Goal: Information Seeking & Learning: Check status

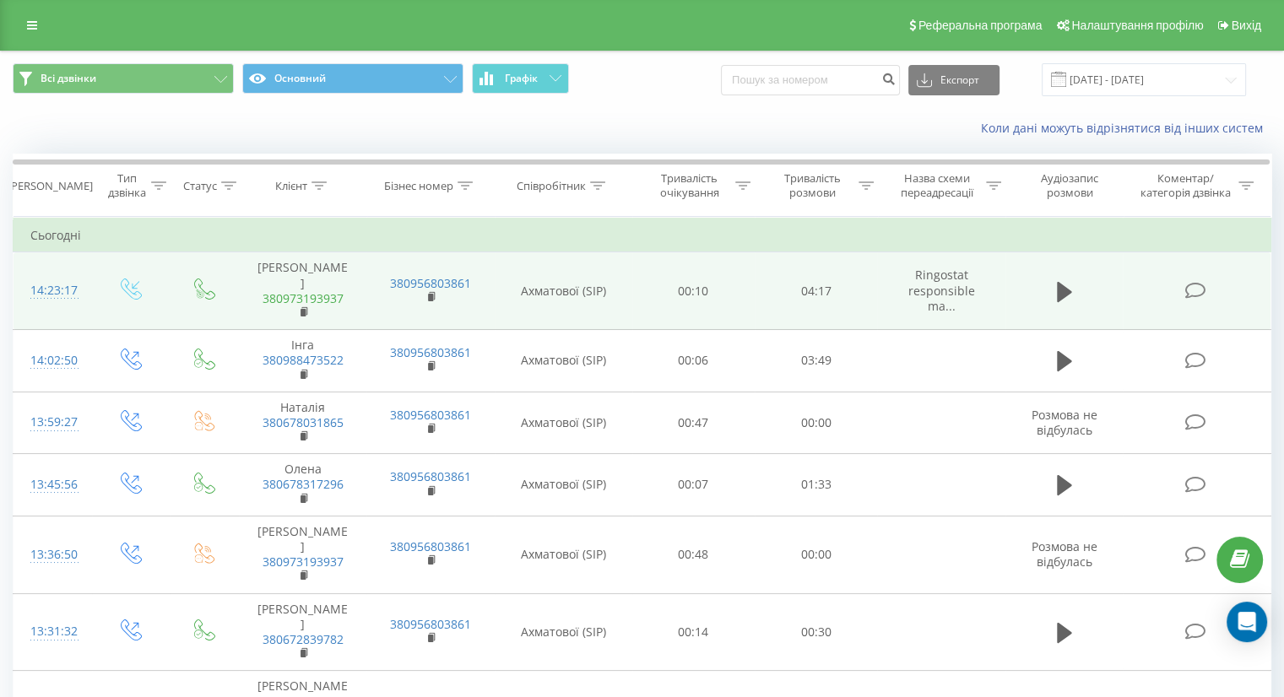
click at [306, 290] on link "380973193937" at bounding box center [303, 298] width 81 height 16
click at [306, 306] on icon at bounding box center [304, 312] width 9 height 12
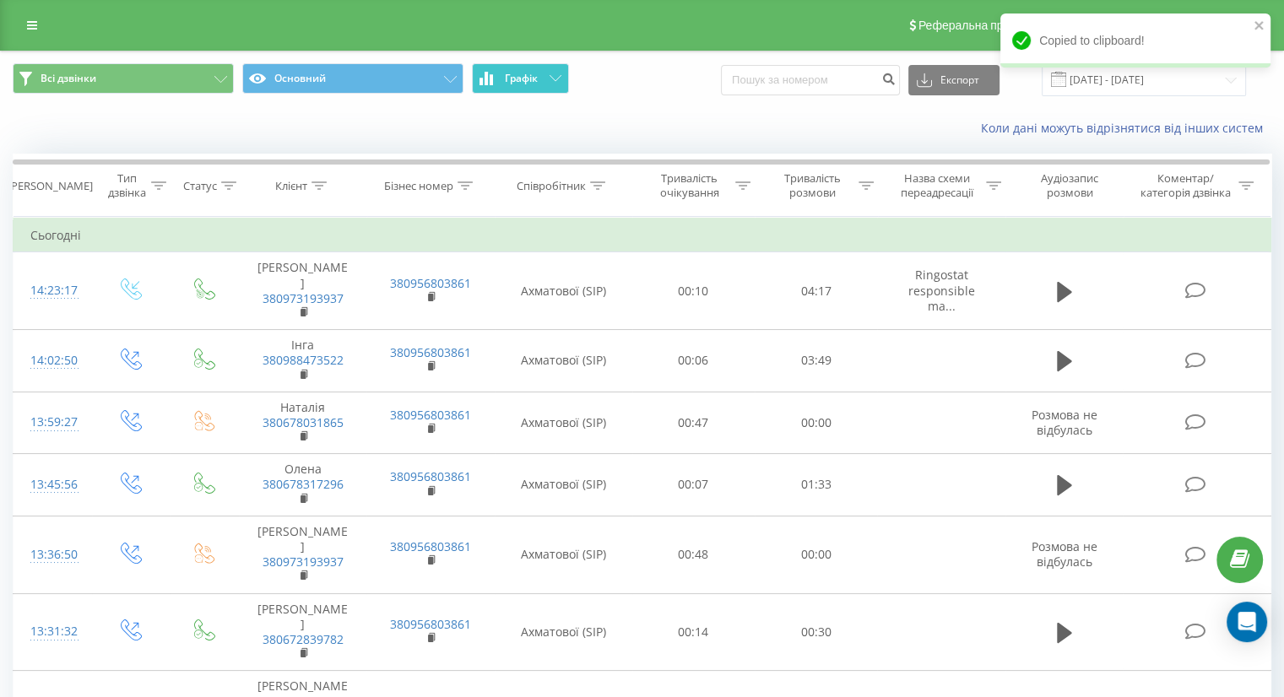
click at [517, 81] on span "Графік" at bounding box center [521, 79] width 33 height 12
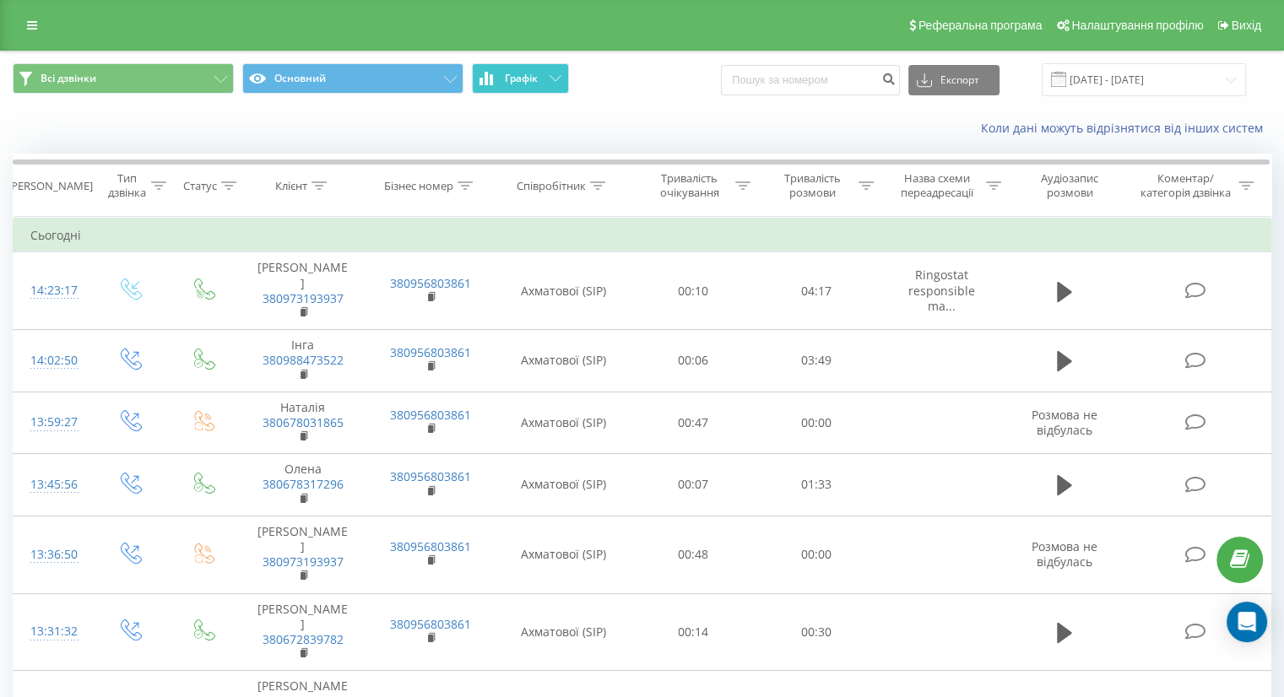
click at [515, 78] on span "Графік" at bounding box center [521, 79] width 33 height 12
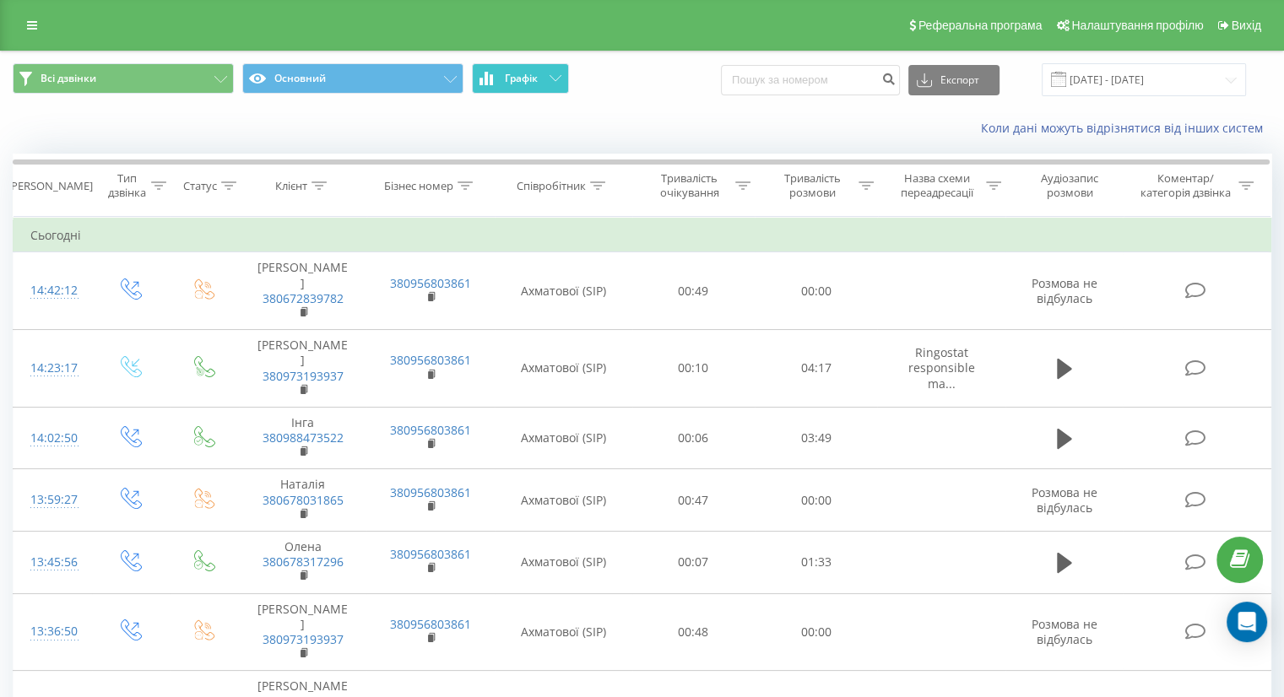
click at [506, 78] on span "Графік" at bounding box center [521, 79] width 33 height 12
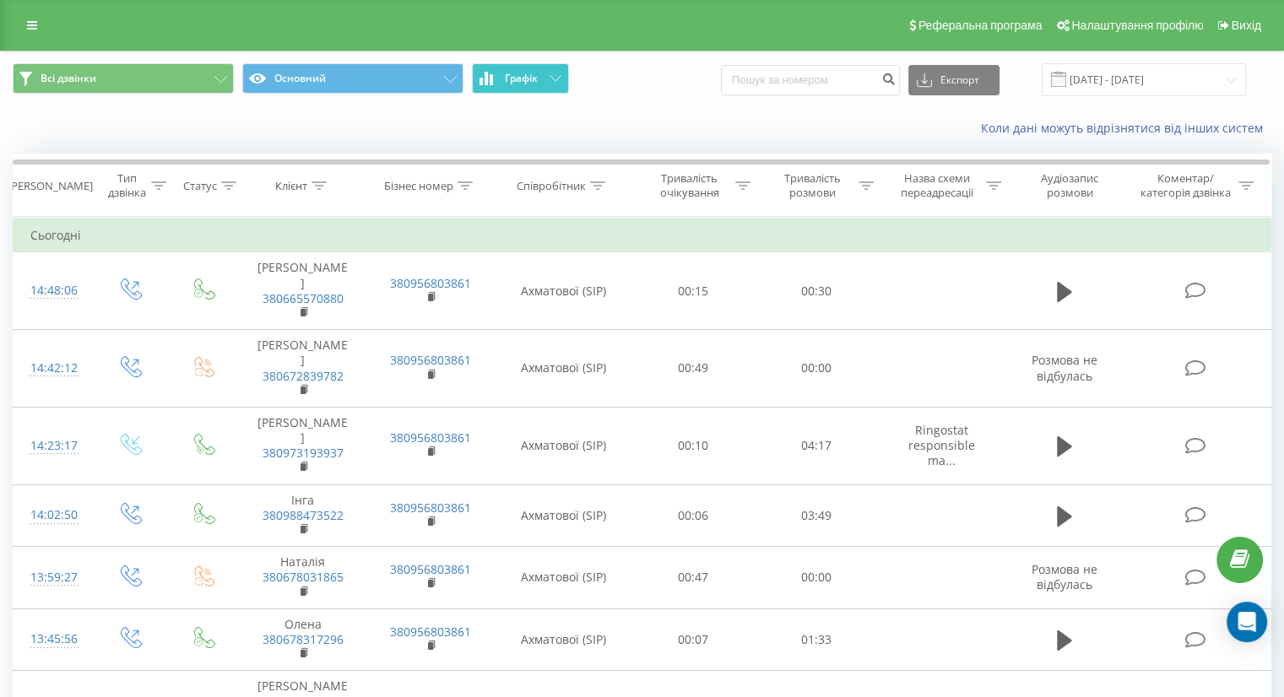
click at [522, 78] on span "Графік" at bounding box center [521, 79] width 33 height 12
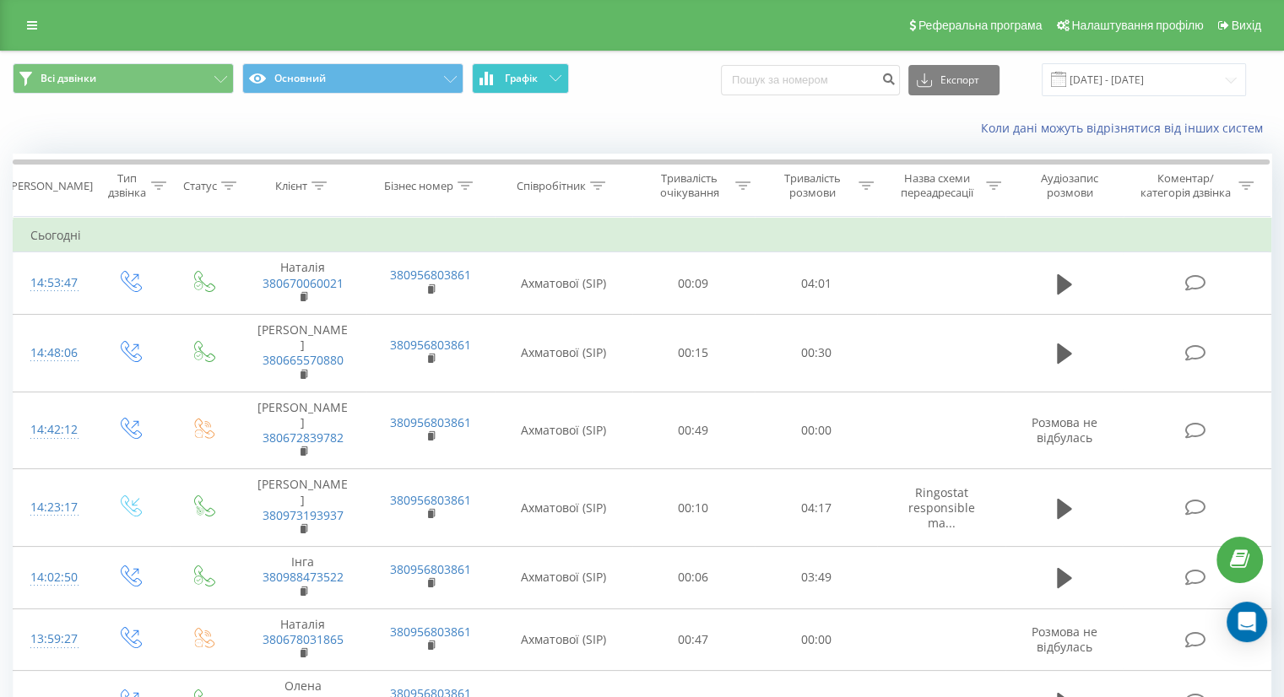
click at [517, 78] on span "Графік" at bounding box center [521, 79] width 33 height 12
click at [517, 75] on span "Графік" at bounding box center [521, 79] width 33 height 12
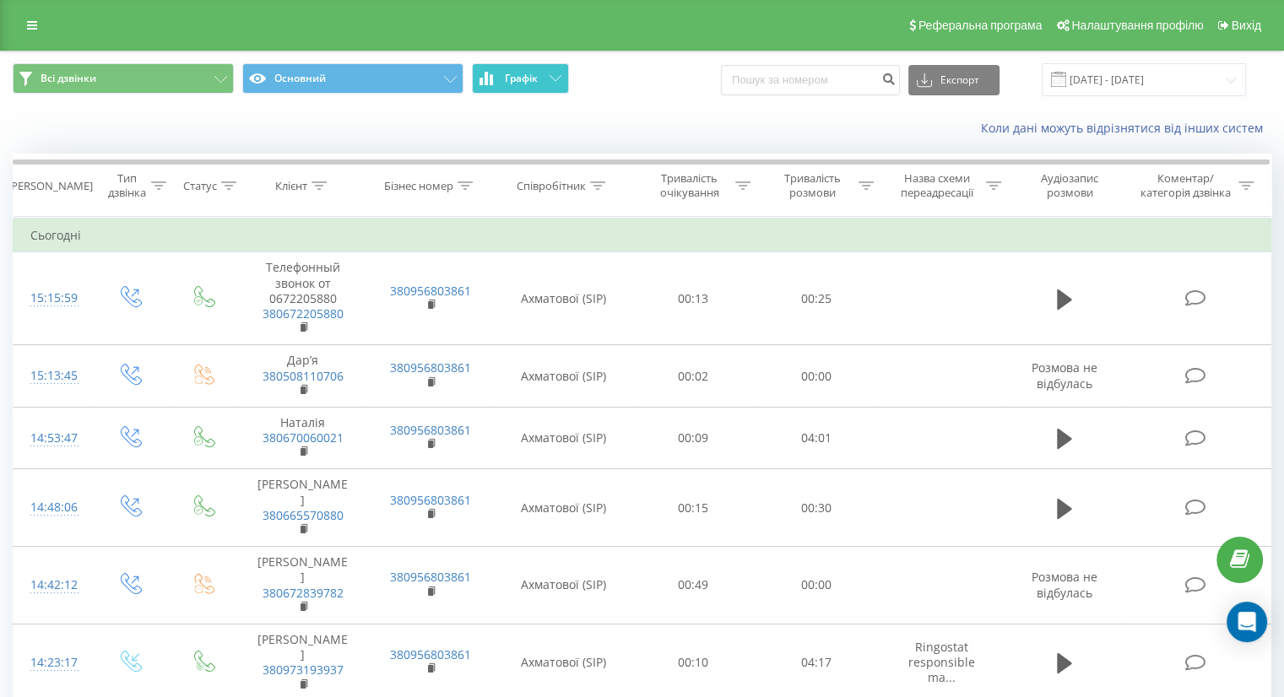
click at [526, 78] on span "Графік" at bounding box center [521, 79] width 33 height 12
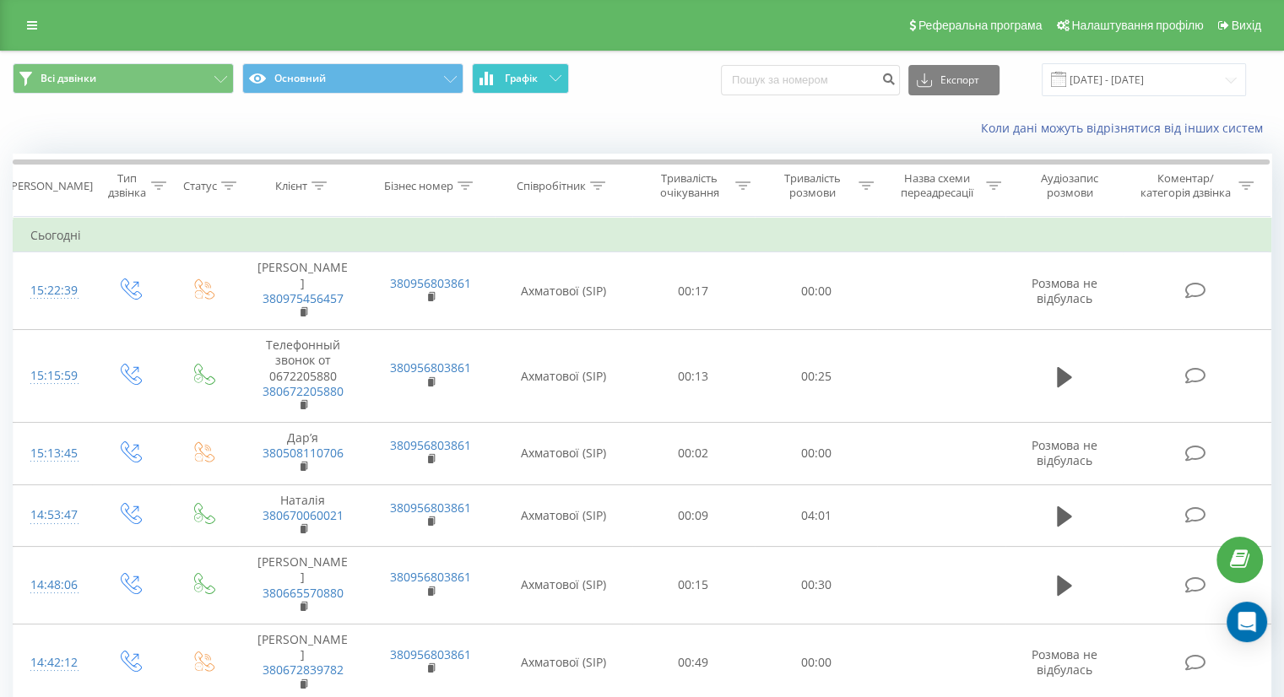
click at [523, 81] on span "Графік" at bounding box center [521, 79] width 33 height 12
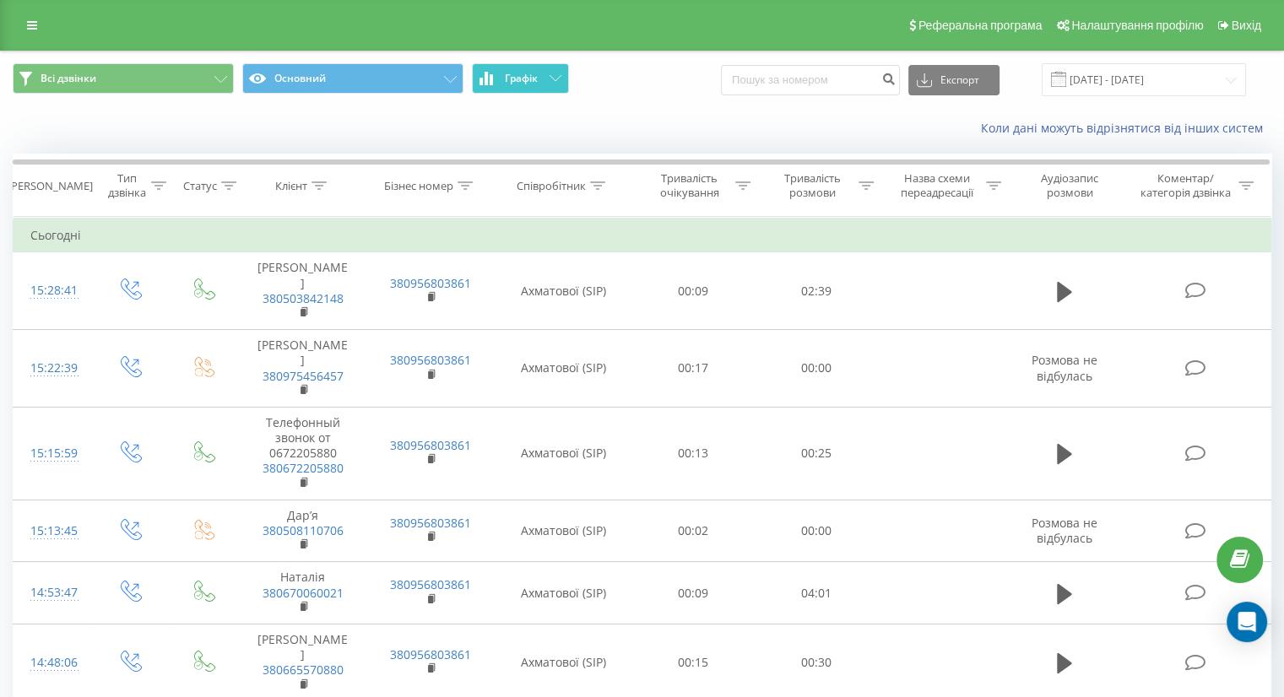
click at [503, 84] on button "Графік" at bounding box center [520, 78] width 97 height 30
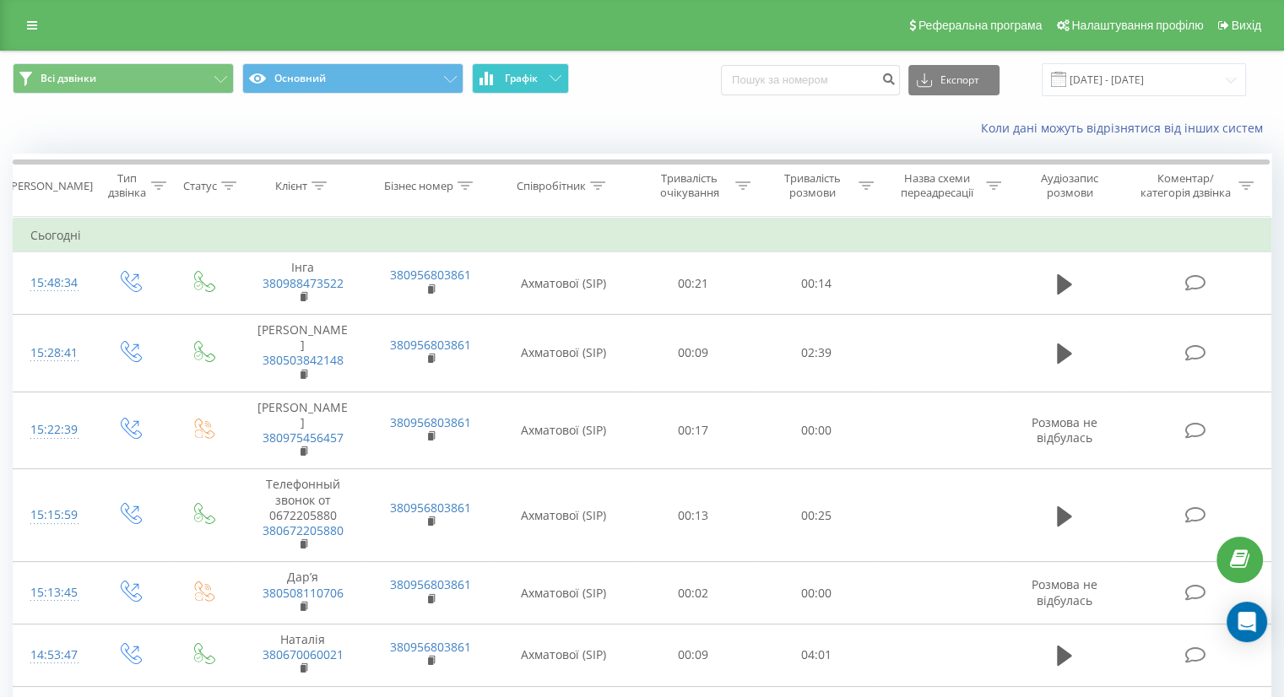
click at [530, 79] on span "Графік" at bounding box center [521, 79] width 33 height 12
